Goal: Task Accomplishment & Management: Manage account settings

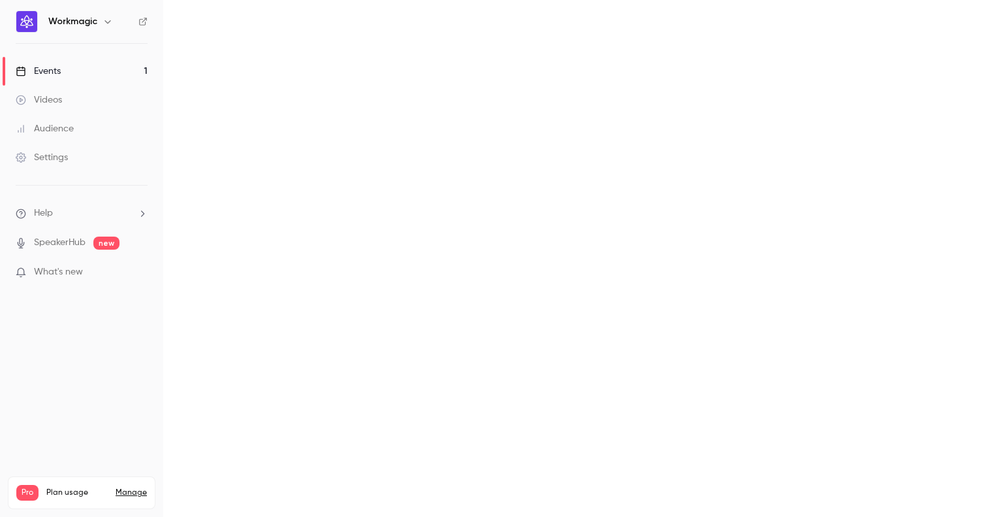
click at [981, 443] on main at bounding box center [583, 258] width 840 height 517
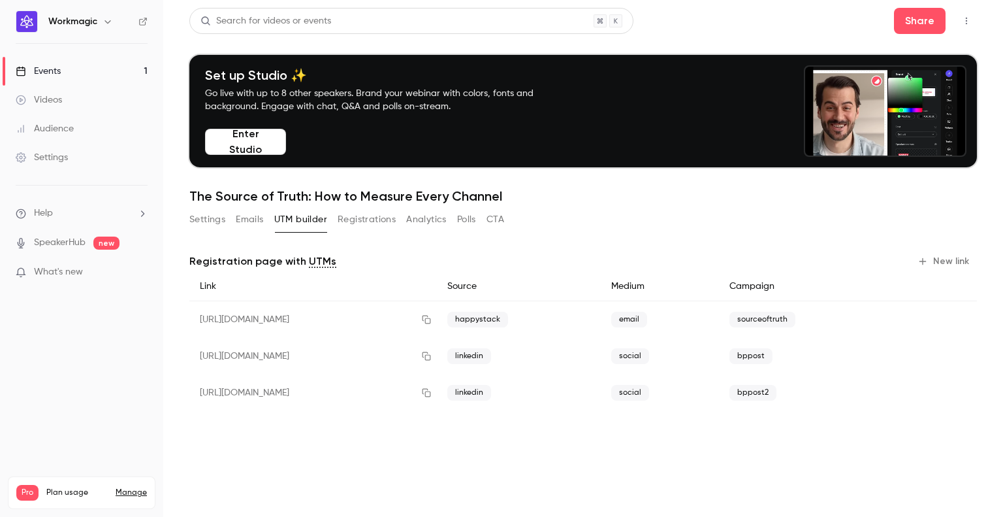
click at [357, 221] on button "Registrations" at bounding box center [367, 219] width 58 height 21
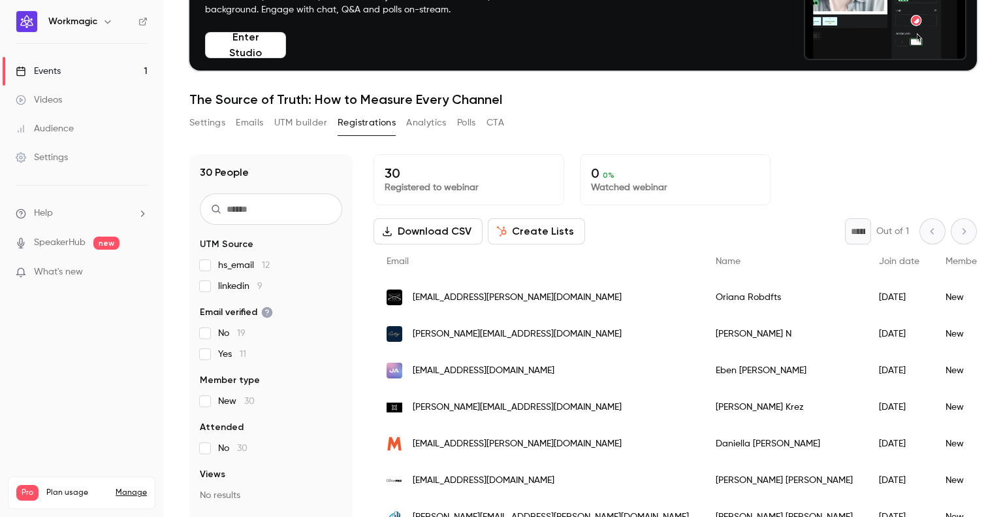
scroll to position [128, 0]
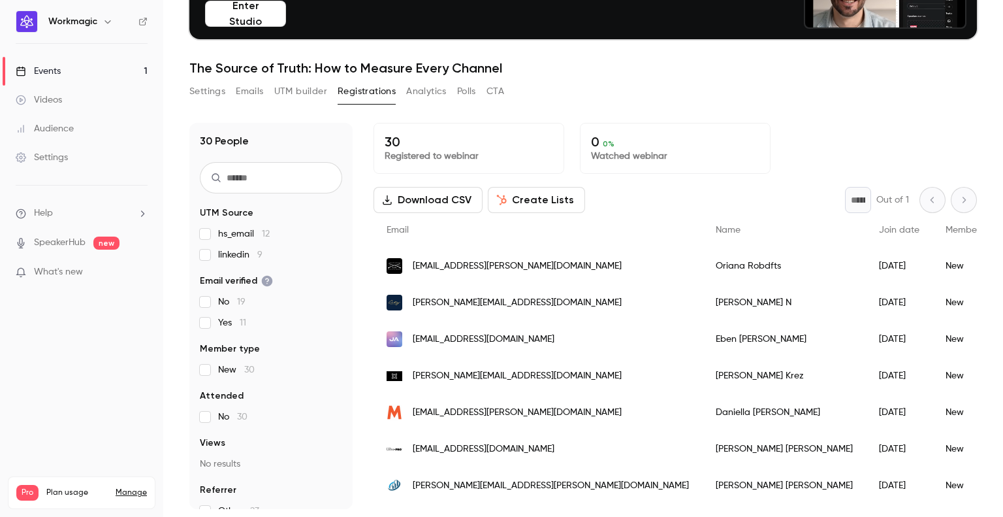
click at [577, 274] on div "[EMAIL_ADDRESS][PERSON_NAME][DOMAIN_NAME]" at bounding box center [538, 265] width 329 height 37
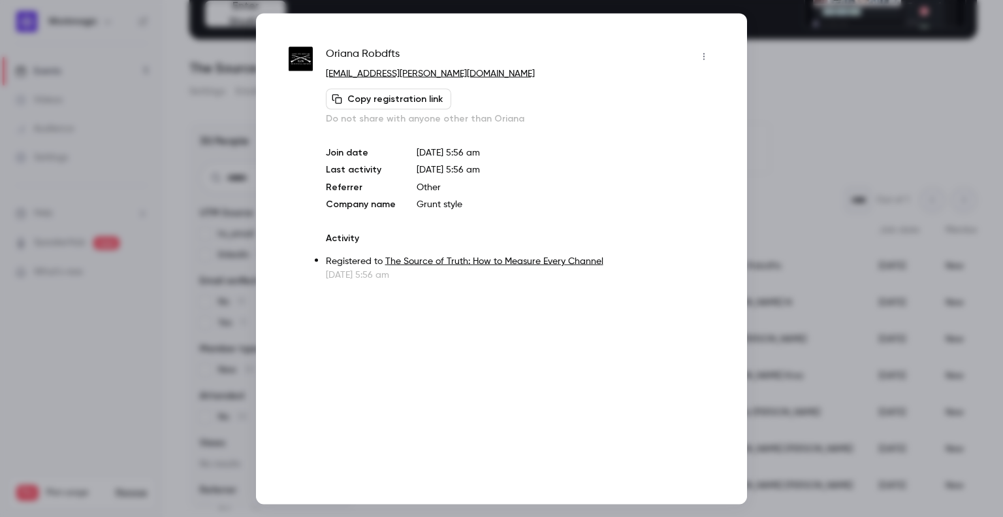
click at [794, 125] on div at bounding box center [501, 258] width 1003 height 517
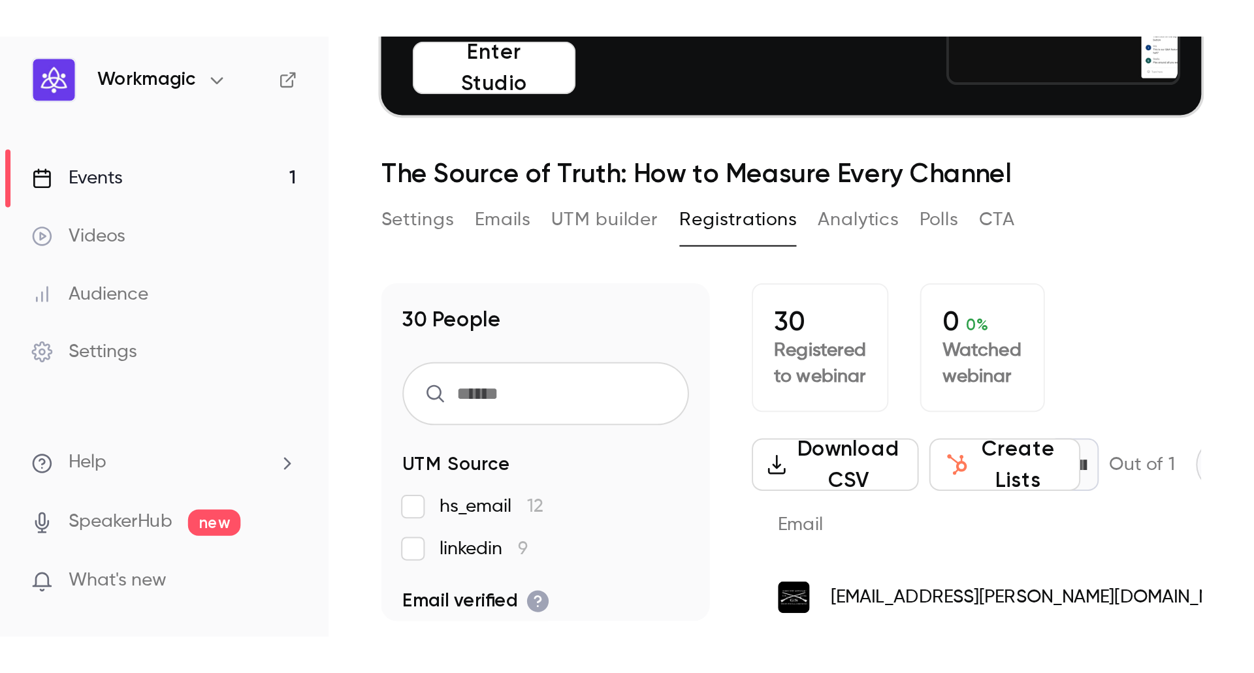
scroll to position [126, 0]
